Goal: Navigation & Orientation: Find specific page/section

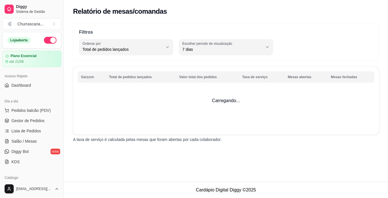
select select "TOTAL_OF_ORDERS"
select select "7"
click at [30, 86] on span "Dashboard" at bounding box center [21, 85] width 20 height 6
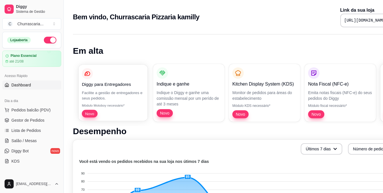
click at [126, 91] on p "Facilite a gestão de entregadores e seus pedidos." at bounding box center [113, 95] width 62 height 11
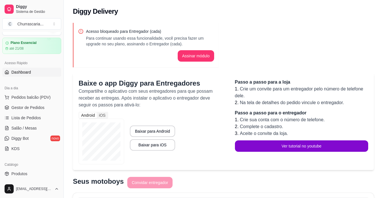
scroll to position [14, 0]
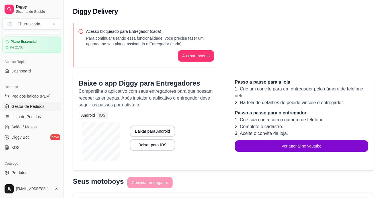
click at [43, 107] on span "Gestor de Pedidos" at bounding box center [27, 106] width 33 height 6
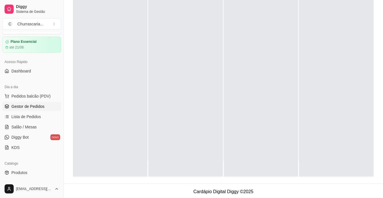
scroll to position [87, 0]
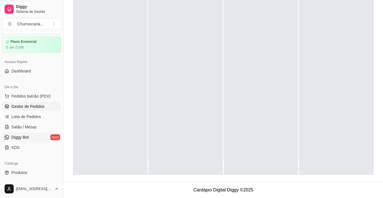
click at [50, 136] on link "Diggy Bot novo" at bounding box center [31, 137] width 59 height 9
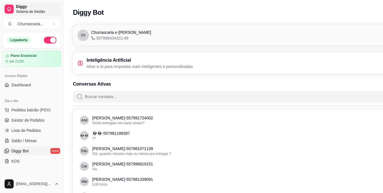
click at [9, 7] on icon at bounding box center [9, 9] width 5 height 5
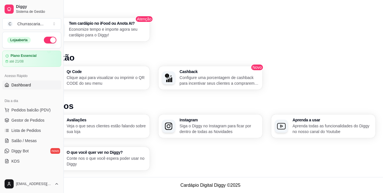
scroll to position [0, 27]
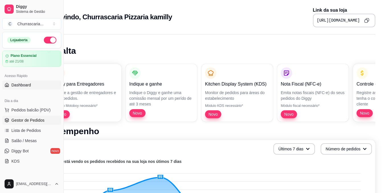
click at [35, 119] on span "Gestor de Pedidos" at bounding box center [27, 121] width 33 height 6
